Goal: Find specific page/section: Find specific page/section

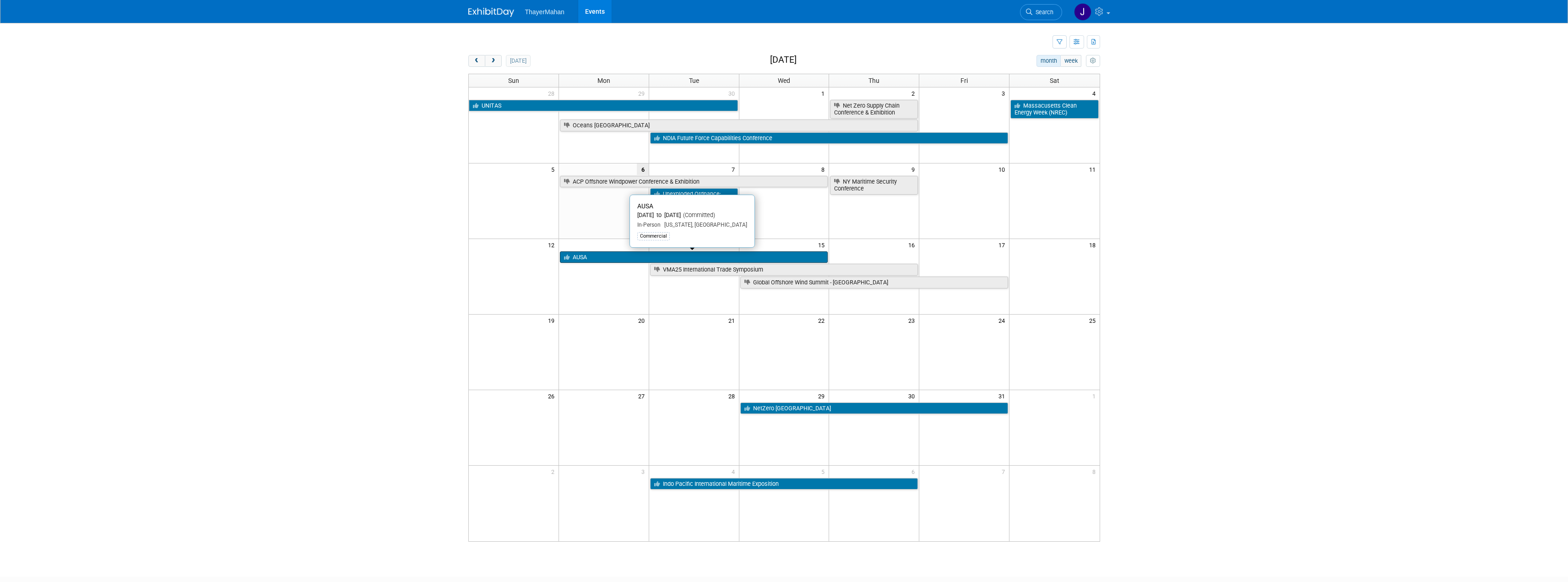
click at [696, 253] on link "AUSA" at bounding box center [694, 258] width 268 height 12
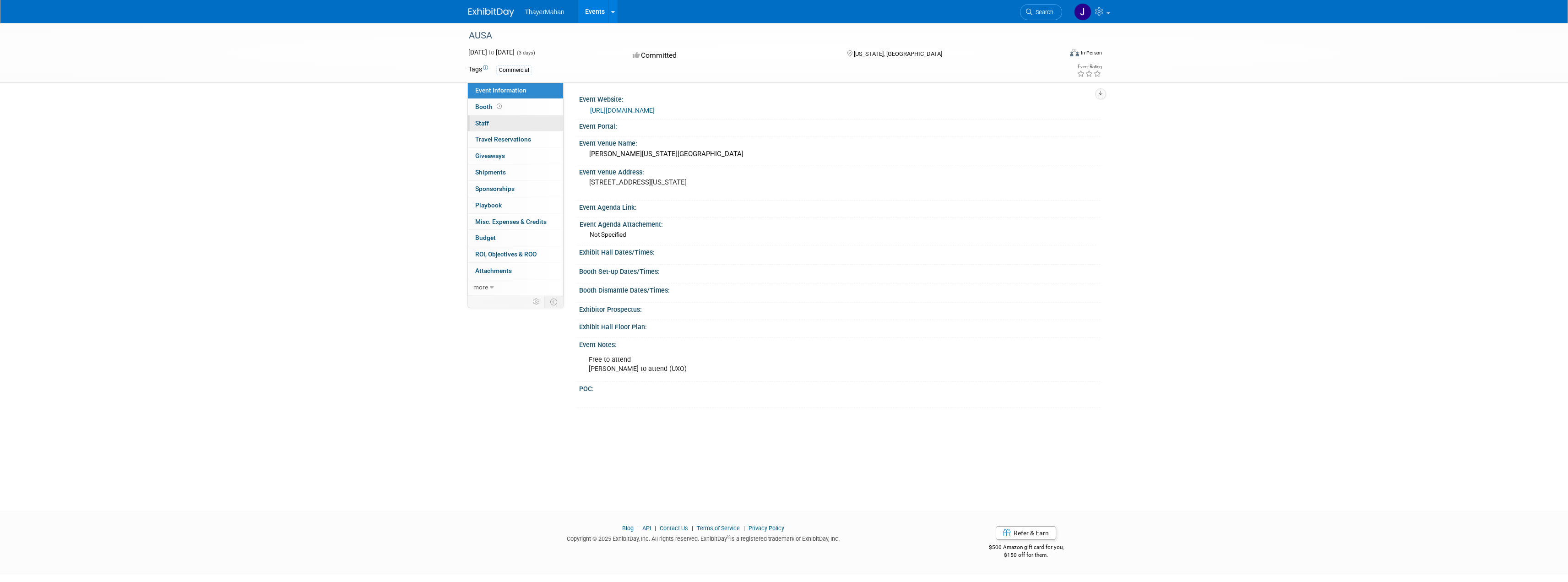
click at [489, 124] on link "0 Staff 0" at bounding box center [516, 124] width 95 height 16
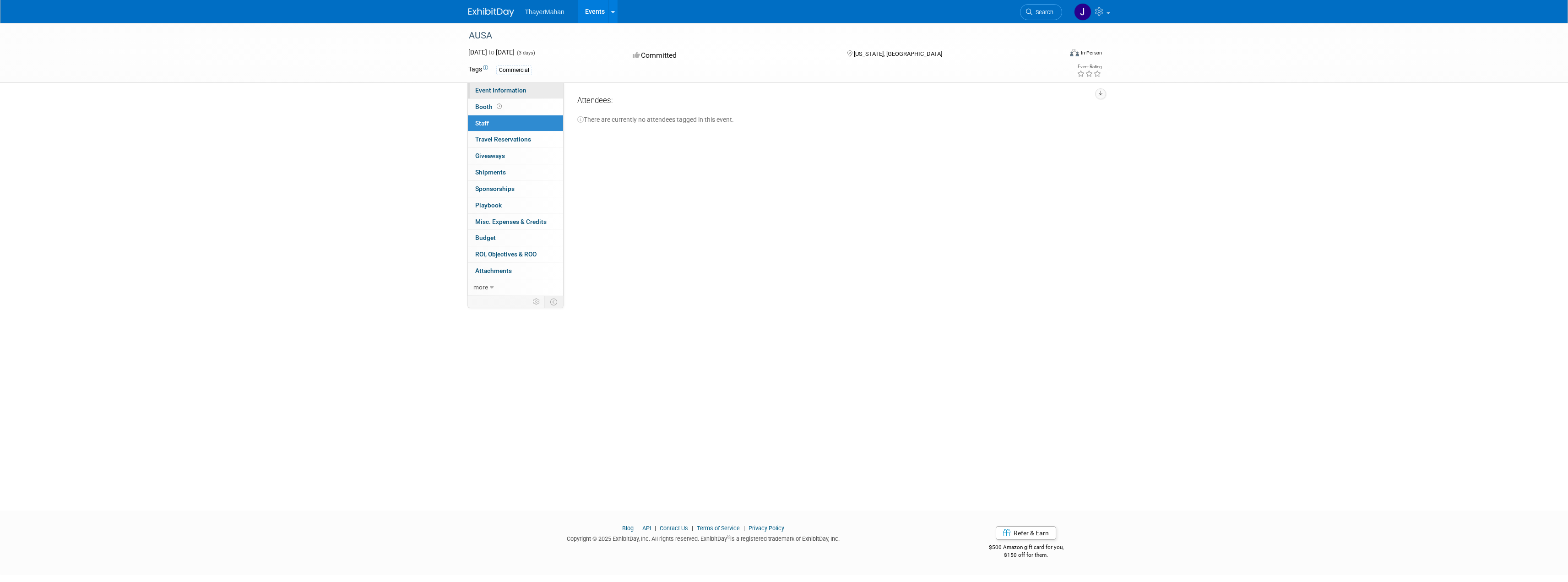
click at [513, 95] on link "Event Information" at bounding box center [516, 90] width 95 height 16
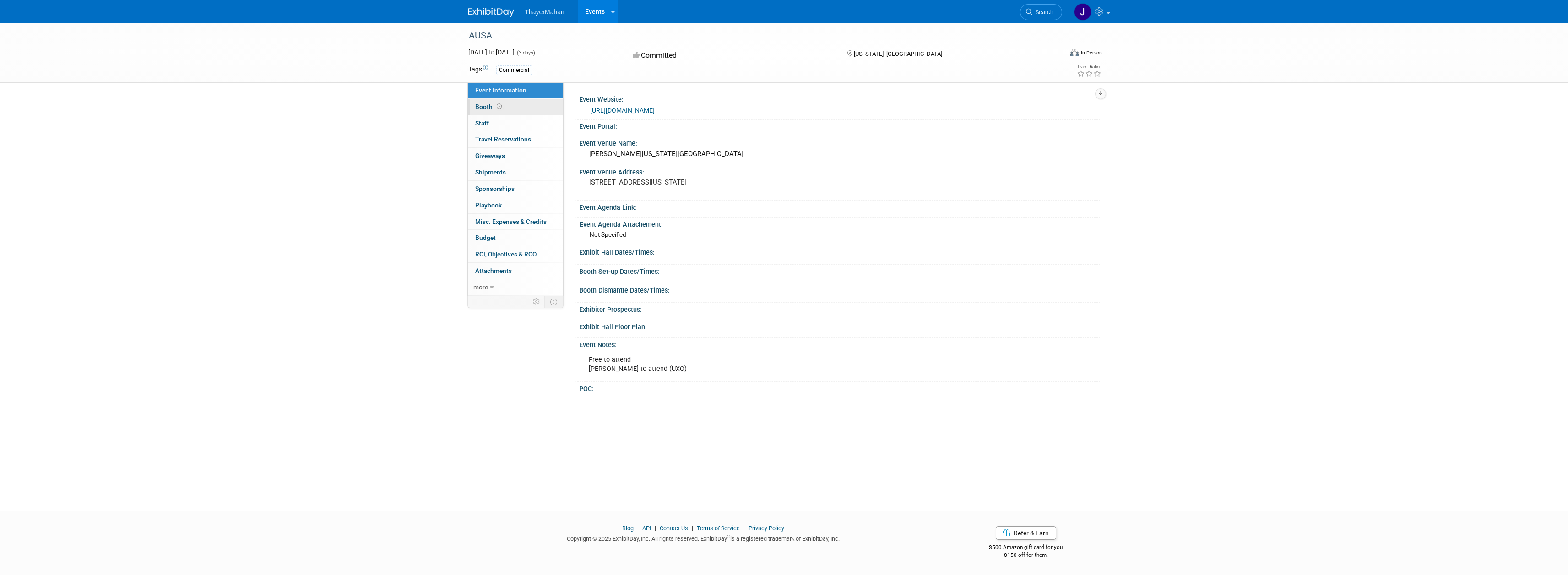
click at [481, 106] on span "Booth" at bounding box center [489, 107] width 29 height 7
